Goal: Find specific page/section: Find specific page/section

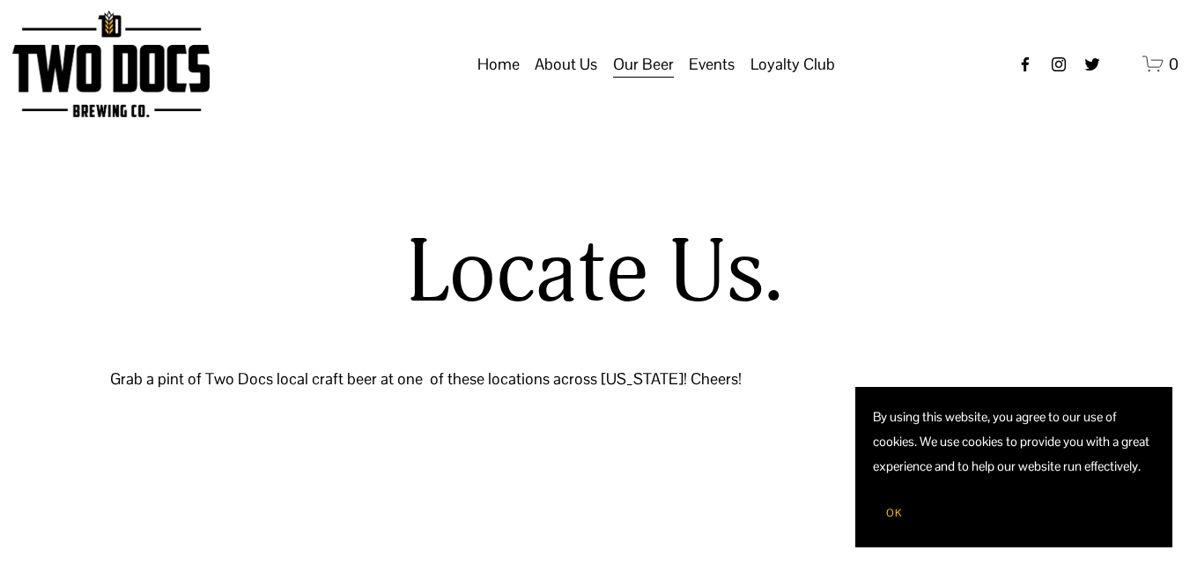
select select "**"
click at [782, 208] on div "Locate Us. Grab a pint of Two Docs local craft beer at one of these locations a…" at bounding box center [595, 429] width 1190 height 565
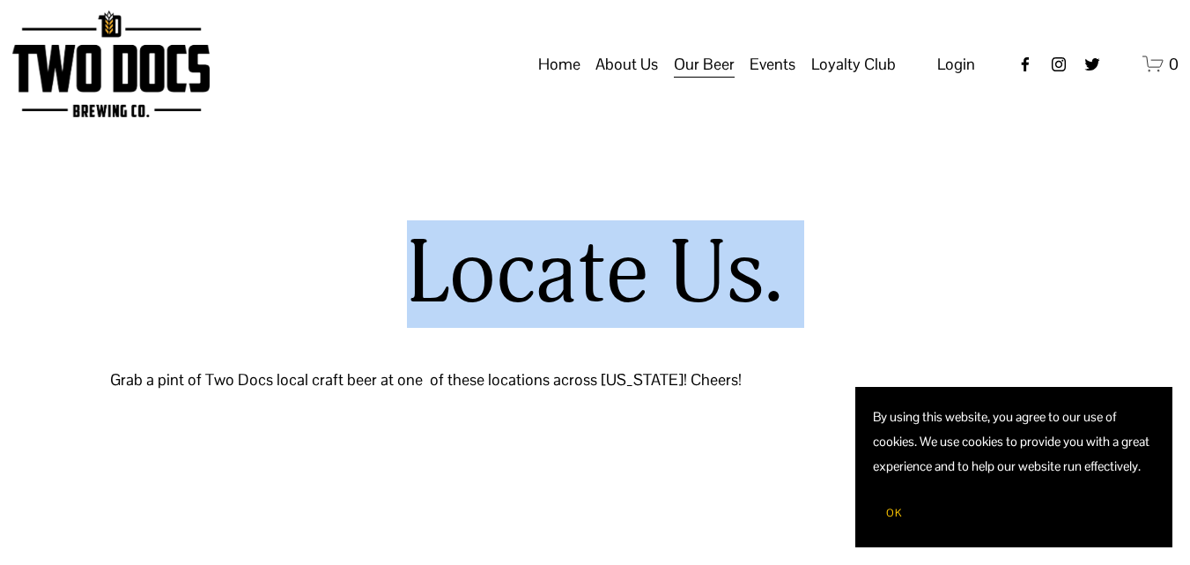
click at [782, 208] on div "Locate Us. Grab a pint of Two Docs local craft beer at one of these locations a…" at bounding box center [595, 429] width 1190 height 565
